Goal: Transaction & Acquisition: Purchase product/service

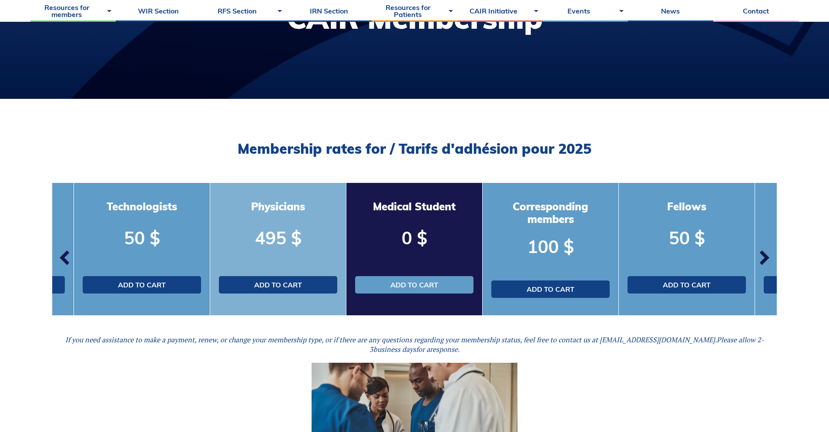
scroll to position [147, 0]
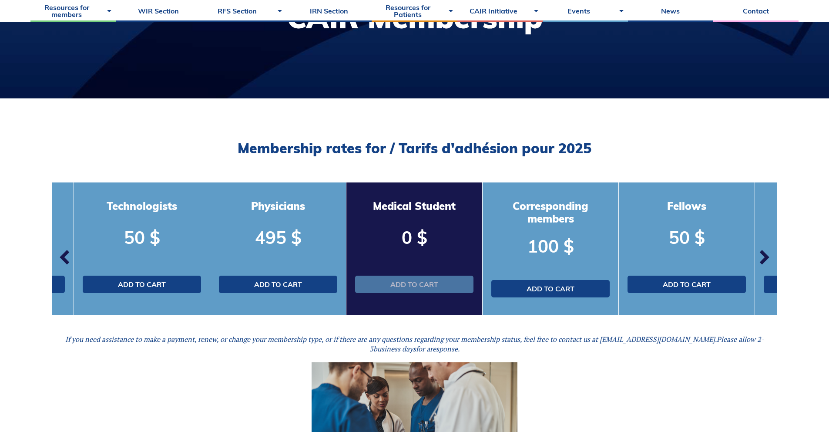
click at [418, 286] on link "Add to cart" at bounding box center [414, 284] width 118 height 17
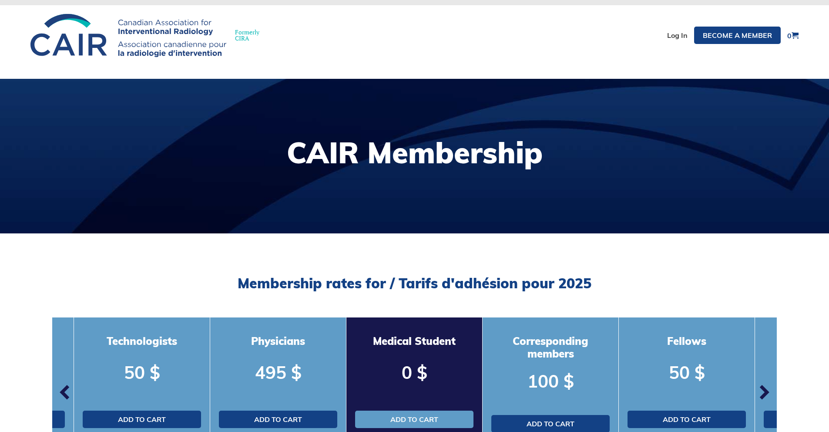
scroll to position [0, 0]
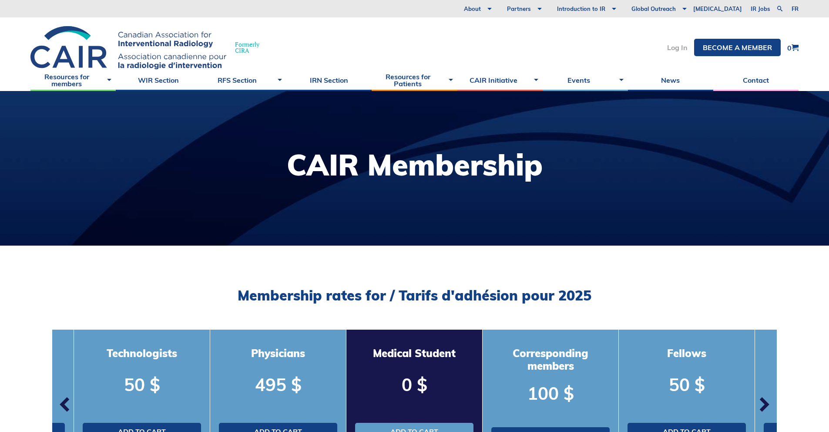
click at [676, 51] on link "Log In" at bounding box center [677, 47] width 20 height 7
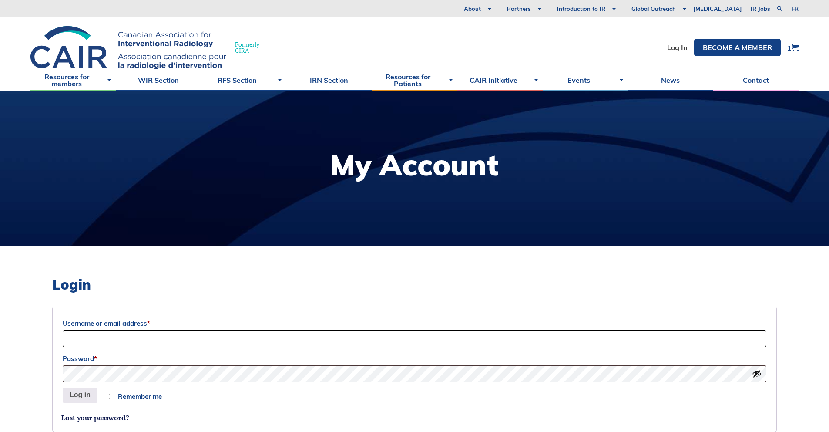
click at [227, 336] on input "Username or email address *" at bounding box center [415, 338] width 704 height 17
type input "ahmed2001ayman@gmail.com"
click at [63, 387] on button "Log in" at bounding box center [80, 395] width 35 height 16
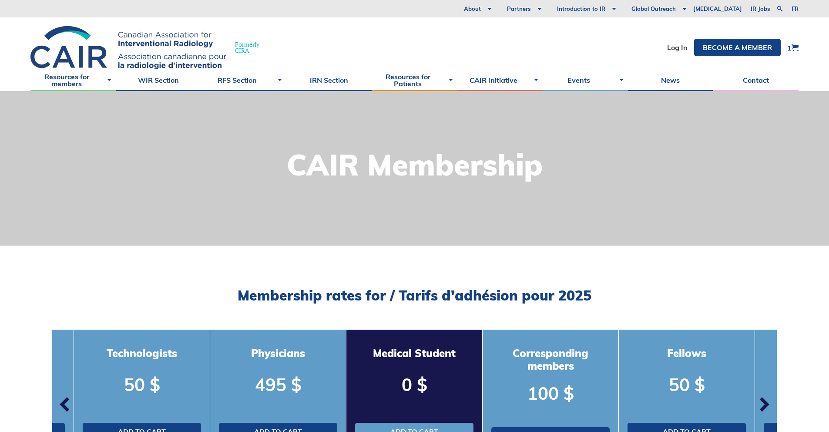
scroll to position [351, 0]
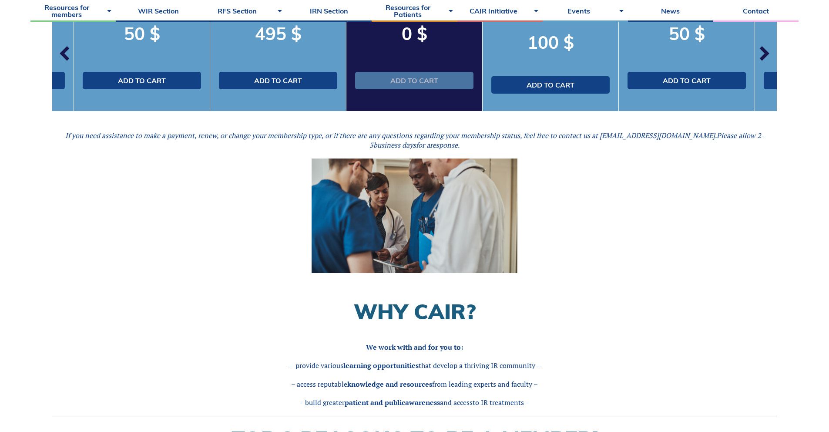
click at [448, 84] on link "Add to cart" at bounding box center [414, 80] width 118 height 17
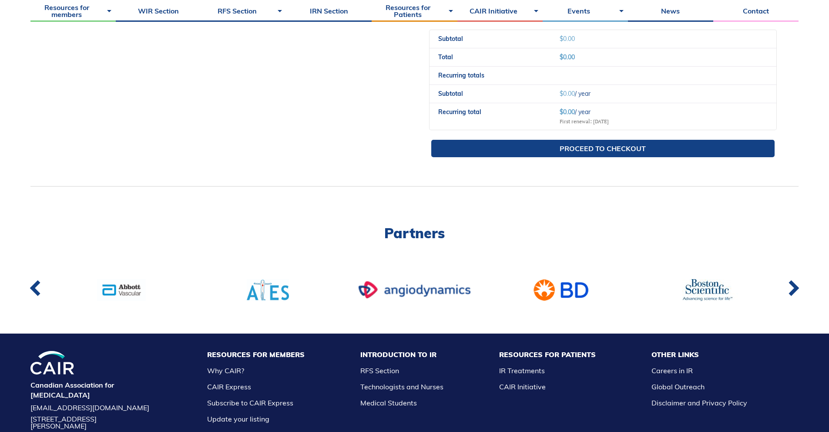
scroll to position [443, 0]
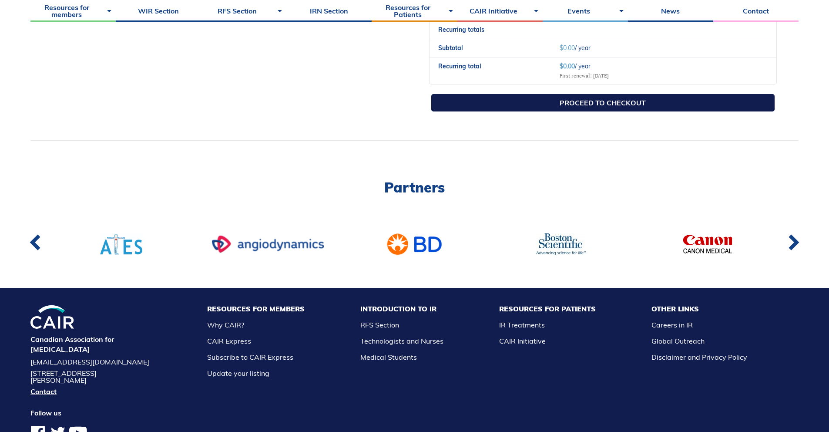
click at [634, 104] on link "Proceed to checkout" at bounding box center [602, 102] width 343 height 17
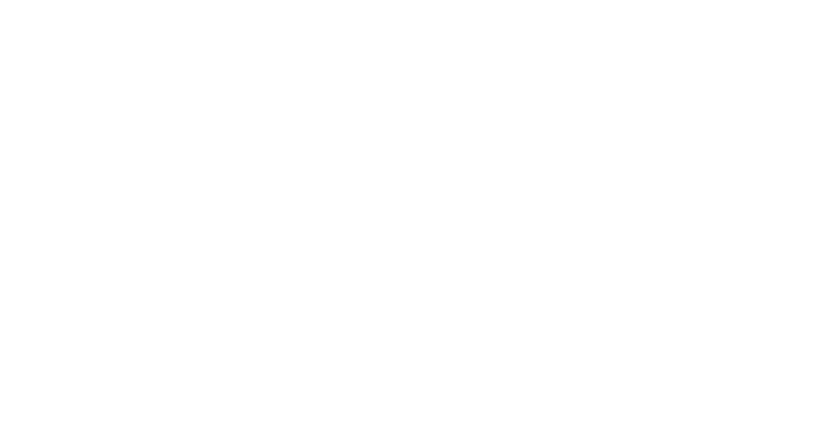
select select "QC"
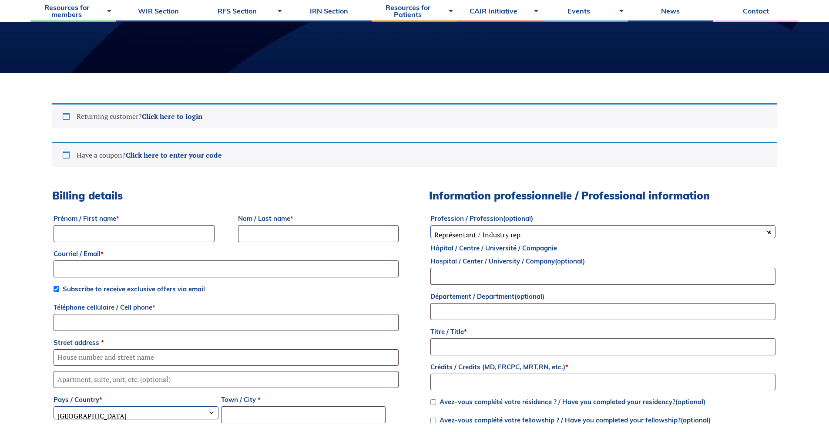
scroll to position [185, 0]
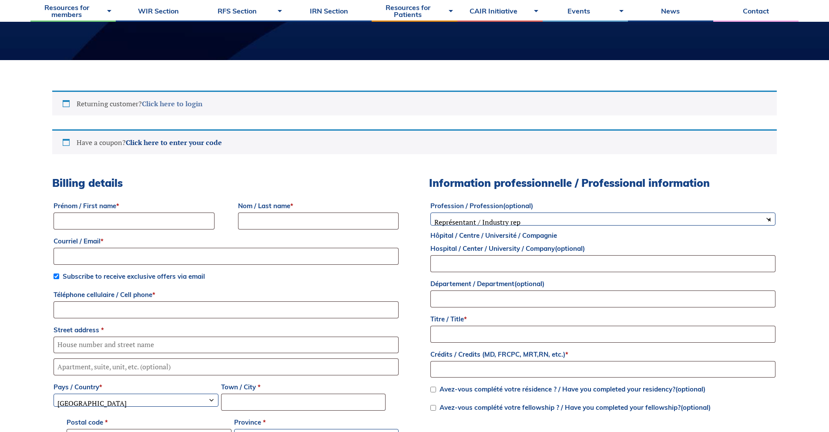
click at [174, 102] on link "Click here to login" at bounding box center [172, 104] width 61 height 10
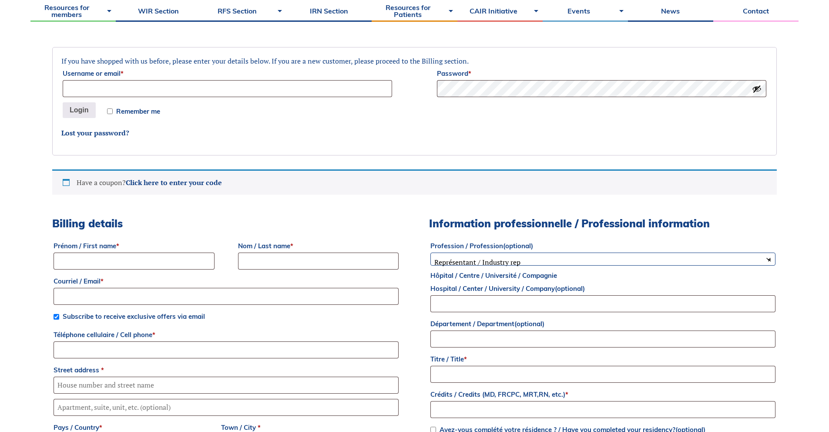
scroll to position [307, 0]
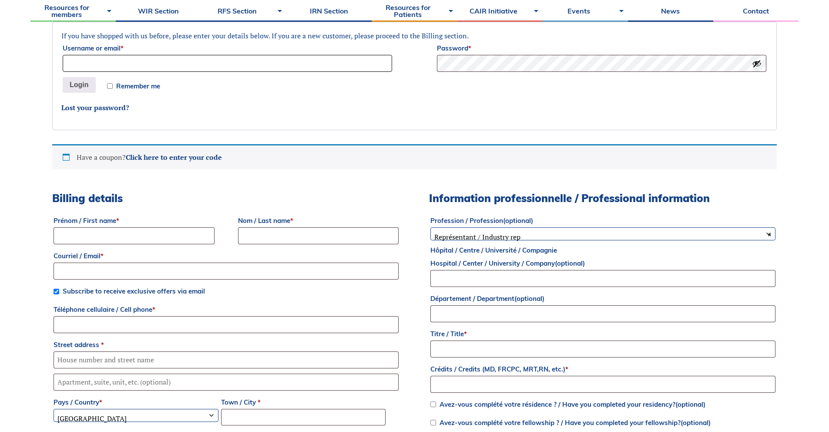
click at [218, 68] on input "Username or email *" at bounding box center [228, 63] width 330 height 17
type input "[EMAIL_ADDRESS][DOMAIN_NAME]"
click at [94, 86] on button "Login" at bounding box center [79, 85] width 33 height 16
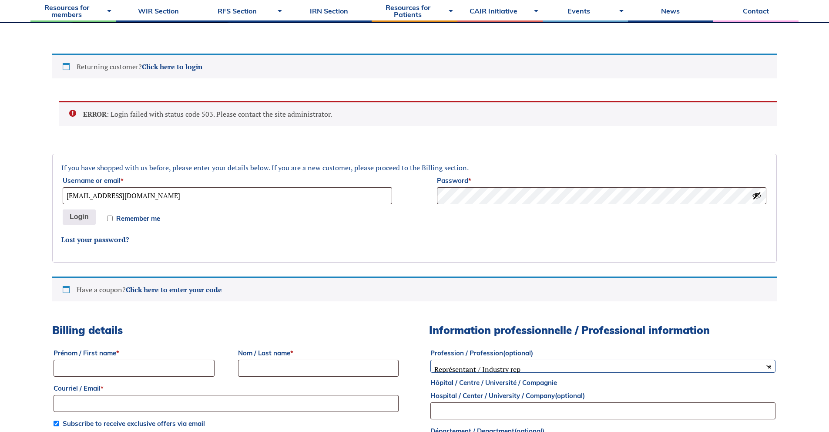
scroll to position [221, 0]
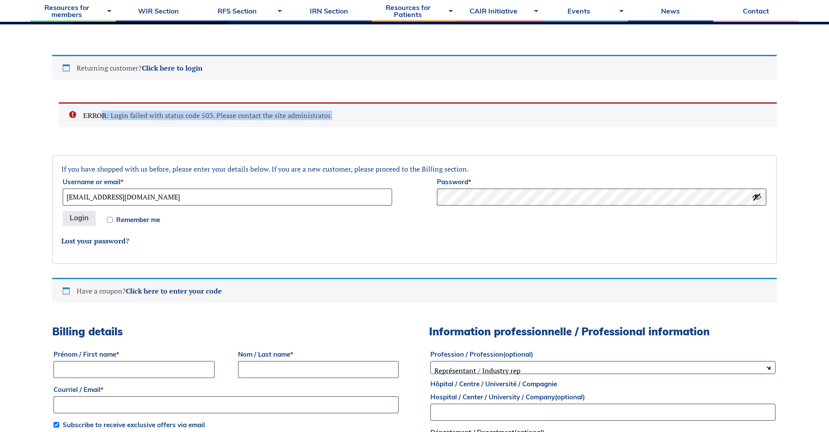
drag, startPoint x: 147, startPoint y: 110, endPoint x: 395, endPoint y: 119, distance: 248.7
click at [395, 119] on li "ERROR : Login failed with status code 503. Please contact the site administrato…" at bounding box center [423, 116] width 680 height 10
